Goal: Task Accomplishment & Management: Complete application form

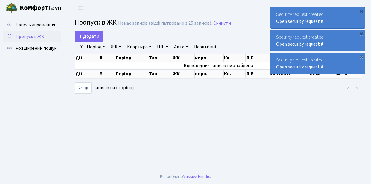
select select "25"
click at [100, 40] on link "Додати" at bounding box center [89, 36] width 28 height 11
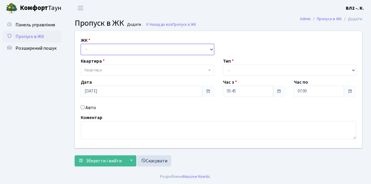
click at [210, 49] on select "- ВЛ1, Ужгородський пров., 4/1 ВЛ2, Голосіївський просп., 76 ВЛ3, пр.Голосіївсь…" at bounding box center [147, 49] width 133 height 11
select select "317"
click at [81, 44] on select "- ВЛ1, Ужгородський пров., 4/1 ВЛ2, Голосіївський просп., 76 ВЛ3, пр.Голосіївсь…" at bounding box center [147, 49] width 133 height 11
select select
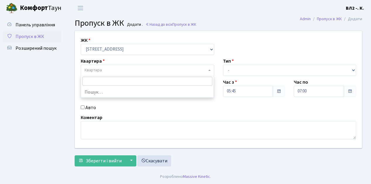
click at [208, 69] on span "Квартира" at bounding box center [147, 70] width 133 height 11
type input "124"
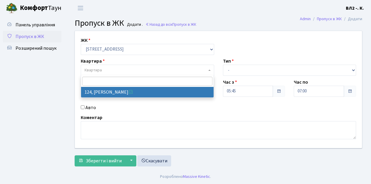
select select "38308"
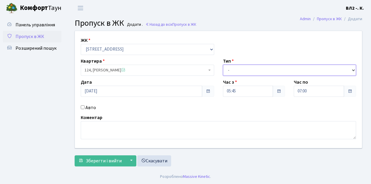
click at [353, 68] on select "- Доставка Таксі Гості Сервіс" at bounding box center [289, 70] width 133 height 11
select select "1"
click at [223, 65] on select "- Доставка Таксі Гості Сервіс" at bounding box center [289, 70] width 133 height 11
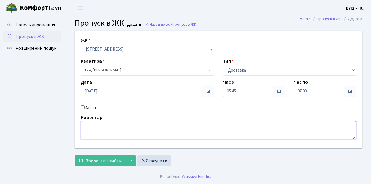
click at [88, 125] on textarea at bounding box center [218, 130] width 275 height 18
type textarea "5-57"
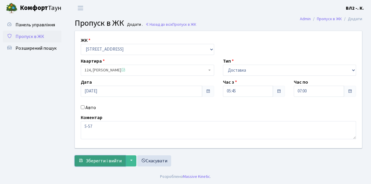
click at [89, 160] on span "Зберегти і вийти" at bounding box center [104, 161] width 36 height 6
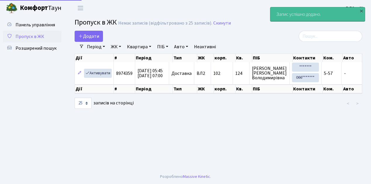
select select "25"
click at [100, 40] on link "Додати" at bounding box center [89, 36] width 28 height 11
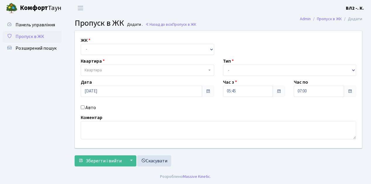
click at [29, 36] on span "Пропуск в ЖК" at bounding box center [30, 36] width 29 height 6
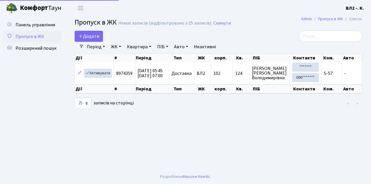
select select "25"
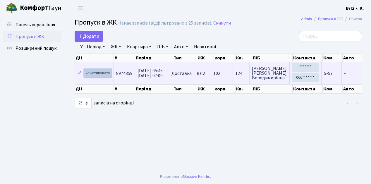
click at [109, 76] on link "Активувати" at bounding box center [98, 73] width 28 height 9
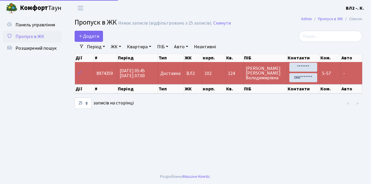
select select "25"
